Goal: Submit feedback/report problem

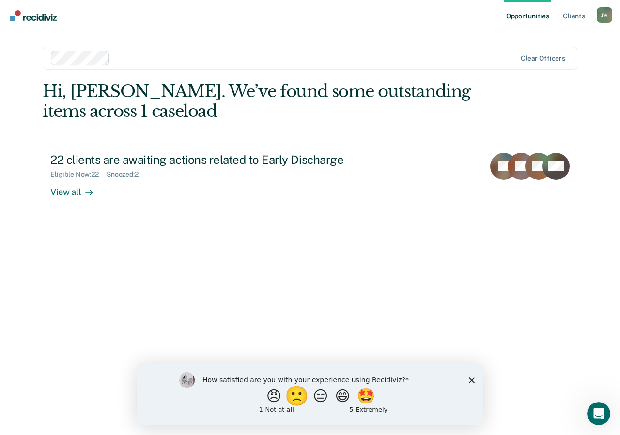
click at [295, 396] on button "🙁" at bounding box center [299, 395] width 26 height 19
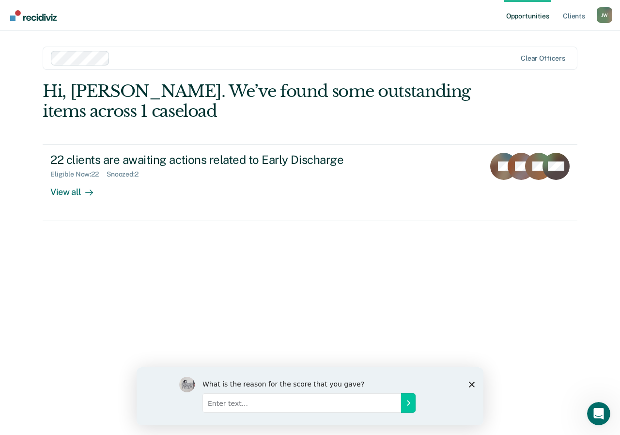
click at [273, 401] on input "Enter text..." at bounding box center [302, 402] width 199 height 19
type input "clients moving from column to column and discuss EACH step with supervisor is V…"
click at [410, 402] on icon "Submit your response" at bounding box center [409, 402] width 2 height 4
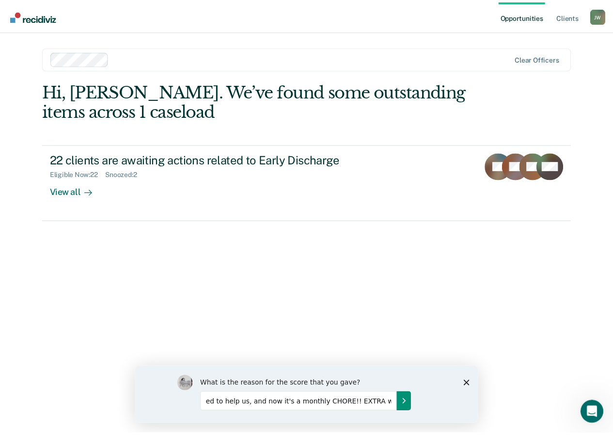
scroll to position [0, 0]
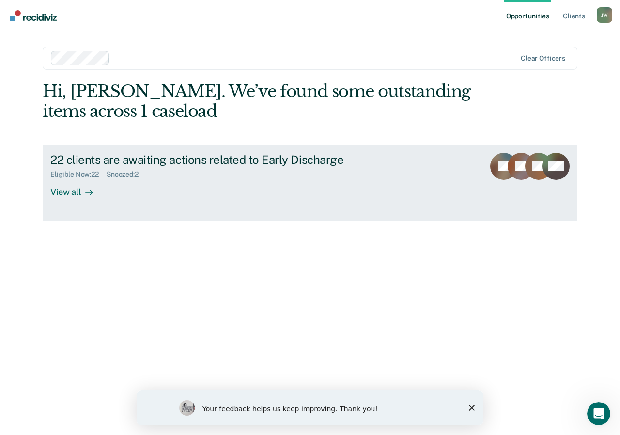
click at [68, 192] on div "View all" at bounding box center [77, 187] width 54 height 19
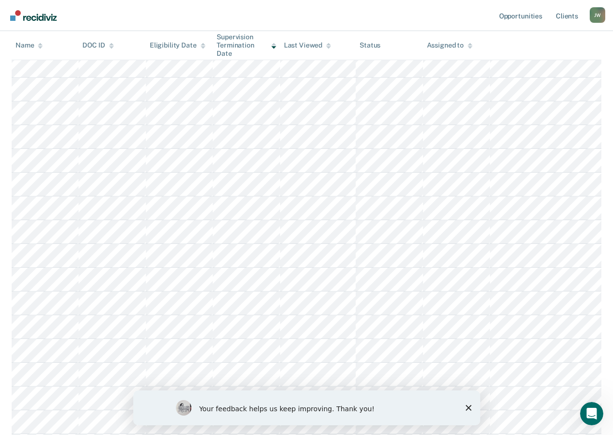
scroll to position [345, 0]
